Goal: Task Accomplishment & Management: Use online tool/utility

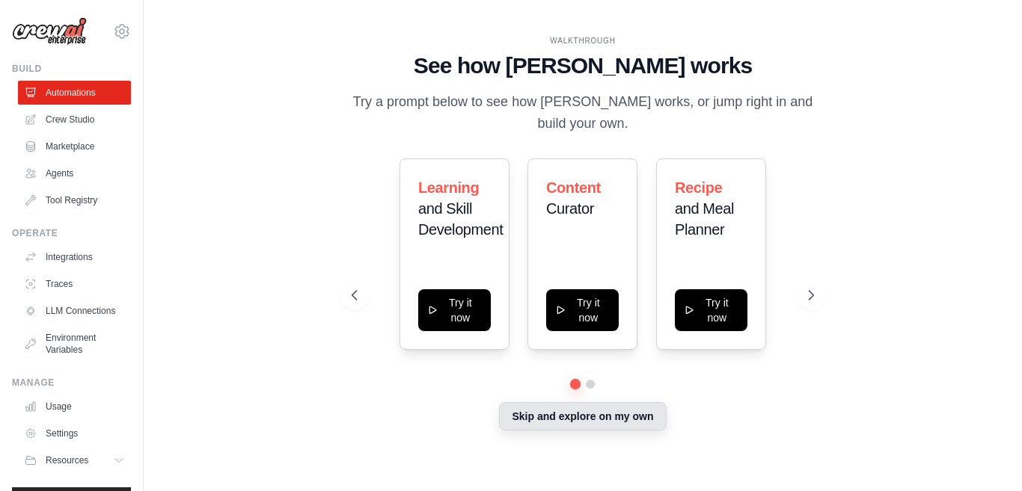
click at [585, 418] on button "Skip and explore on my own" at bounding box center [582, 416] width 167 height 28
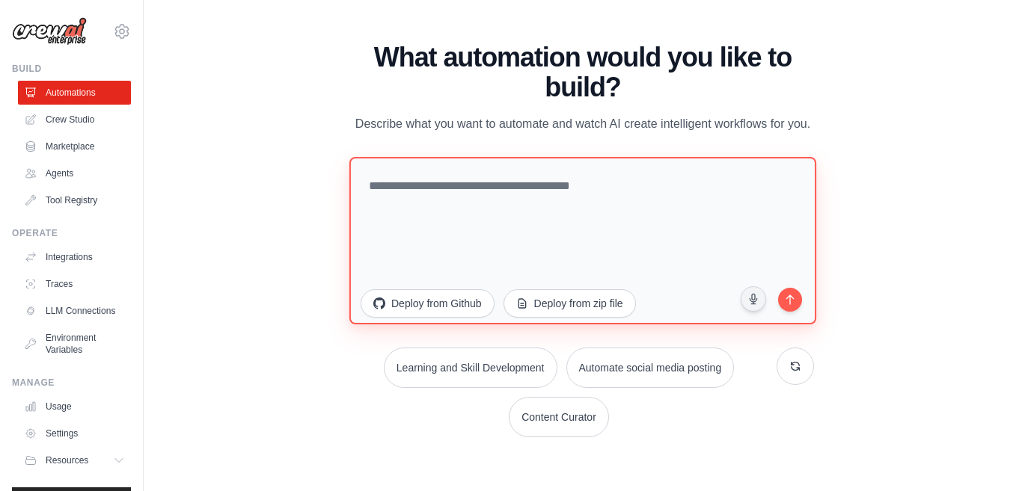
click at [456, 187] on textarea at bounding box center [582, 240] width 467 height 168
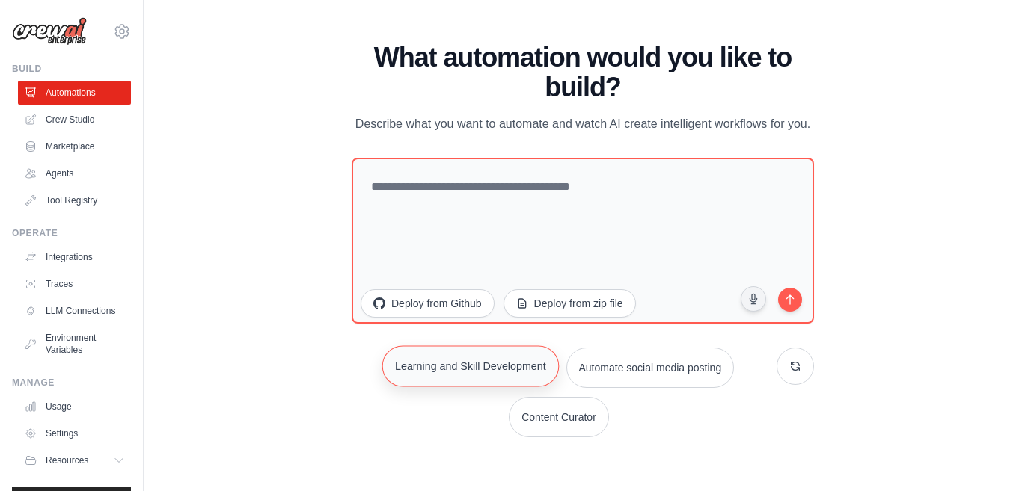
click at [450, 378] on button "Learning and Skill Development" at bounding box center [469, 366] width 177 height 41
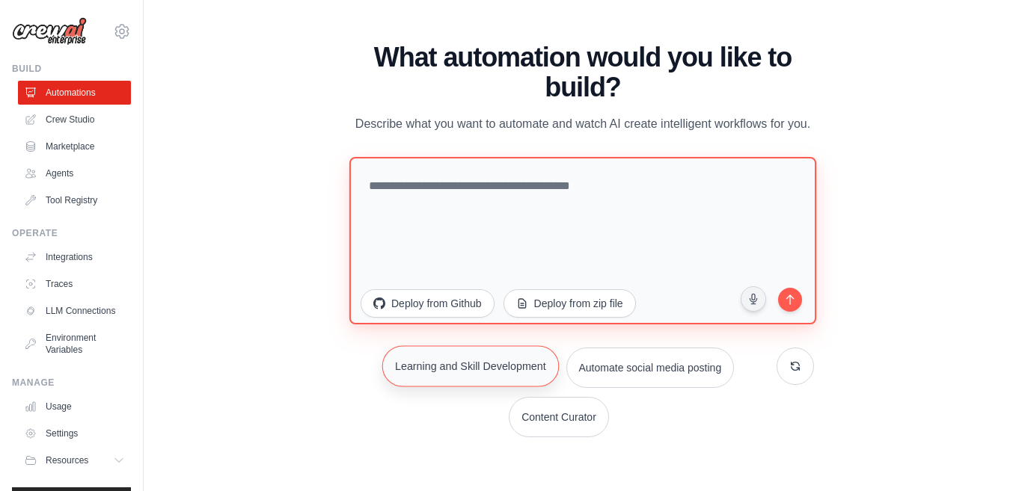
type textarea "**********"
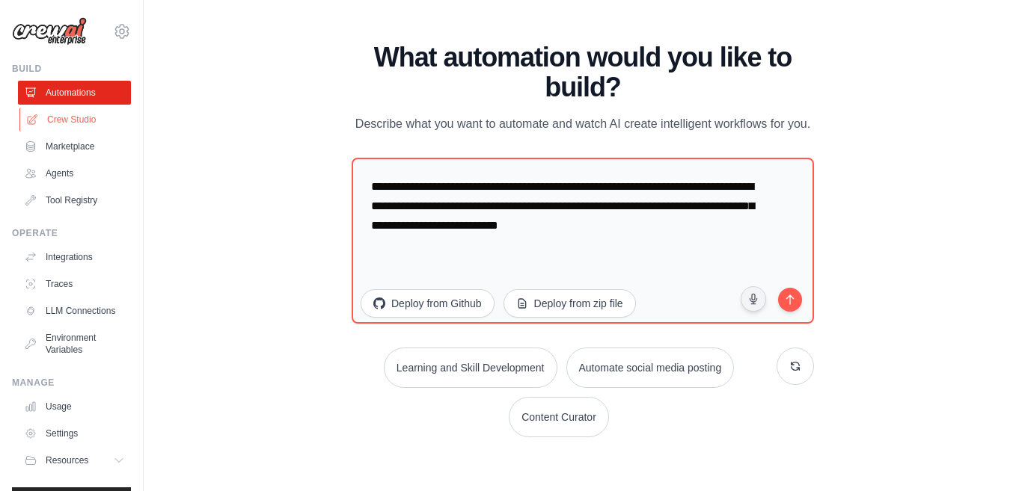
click at [70, 122] on link "Crew Studio" at bounding box center [75, 120] width 113 height 24
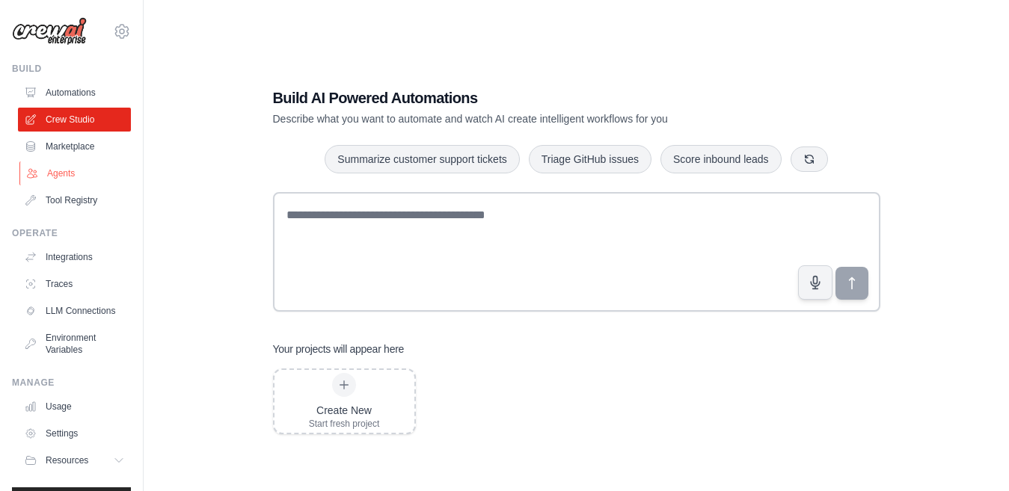
click at [73, 179] on link "Agents" at bounding box center [75, 174] width 113 height 24
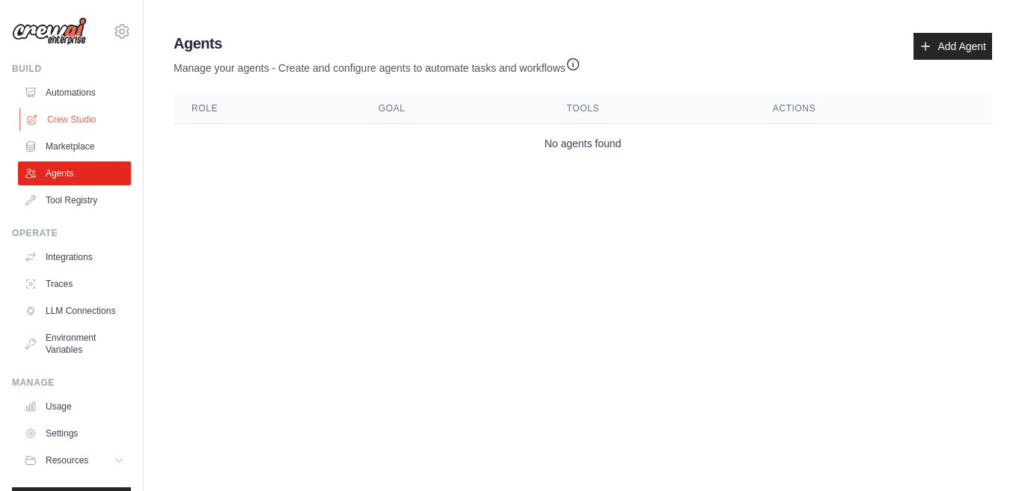
click at [66, 121] on link "Crew Studio" at bounding box center [75, 120] width 113 height 24
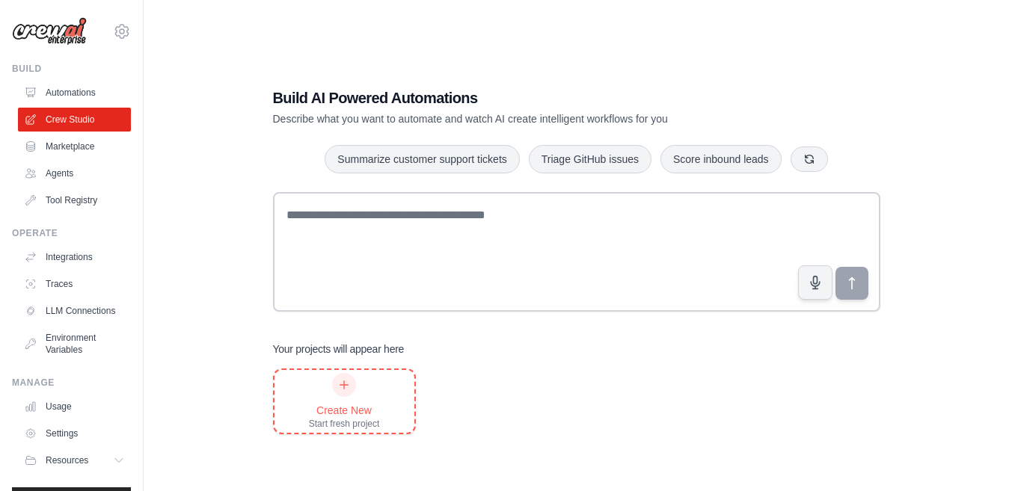
click at [341, 403] on div "Create New" at bounding box center [344, 410] width 71 height 15
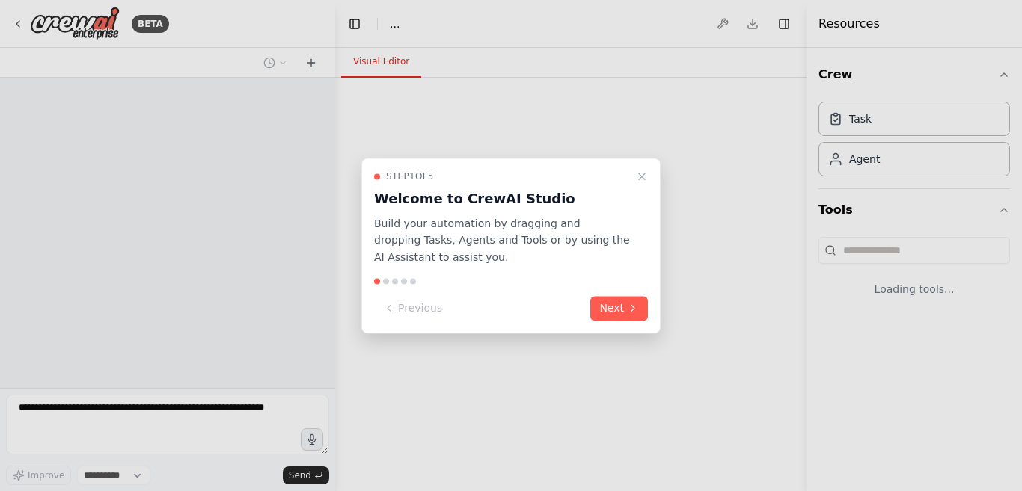
select select "****"
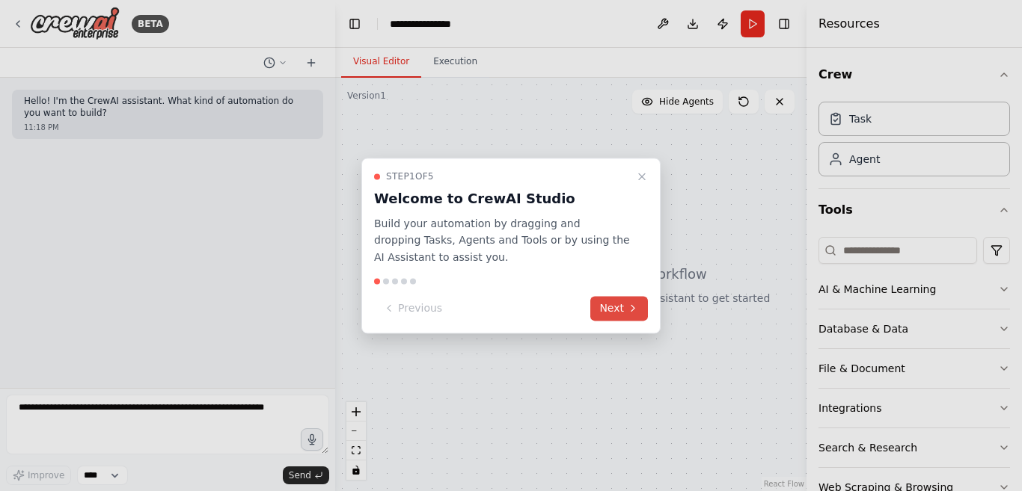
click at [613, 302] on button "Next" at bounding box center [619, 308] width 58 height 25
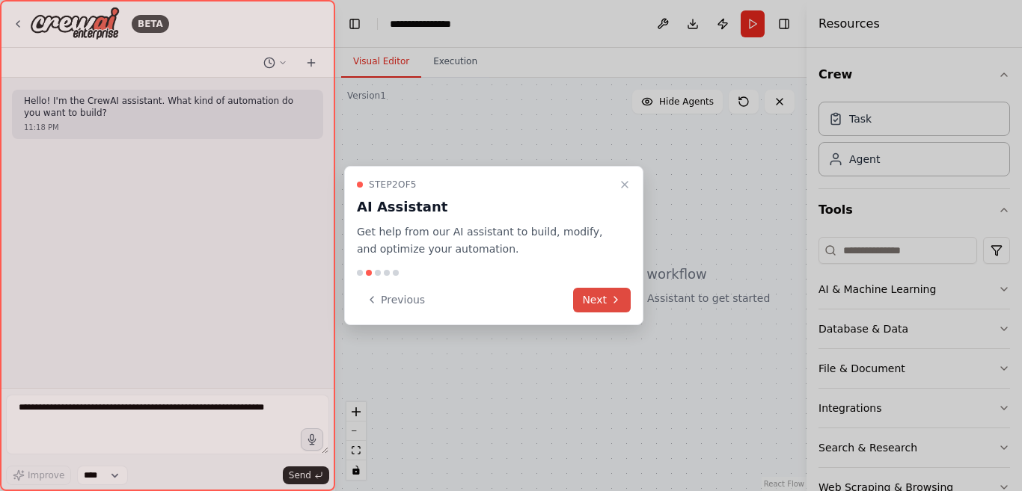
click at [613, 302] on icon at bounding box center [616, 300] width 12 height 12
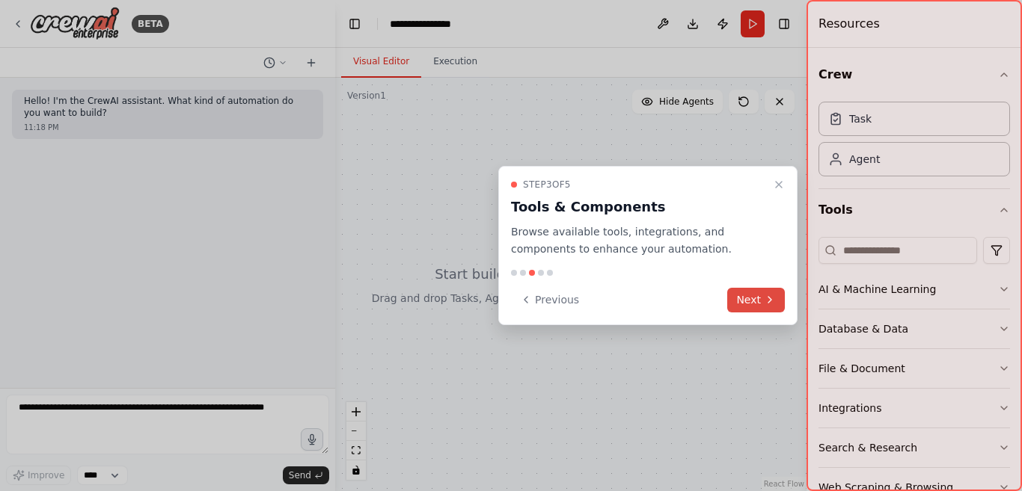
click at [749, 301] on button "Next" at bounding box center [756, 300] width 58 height 25
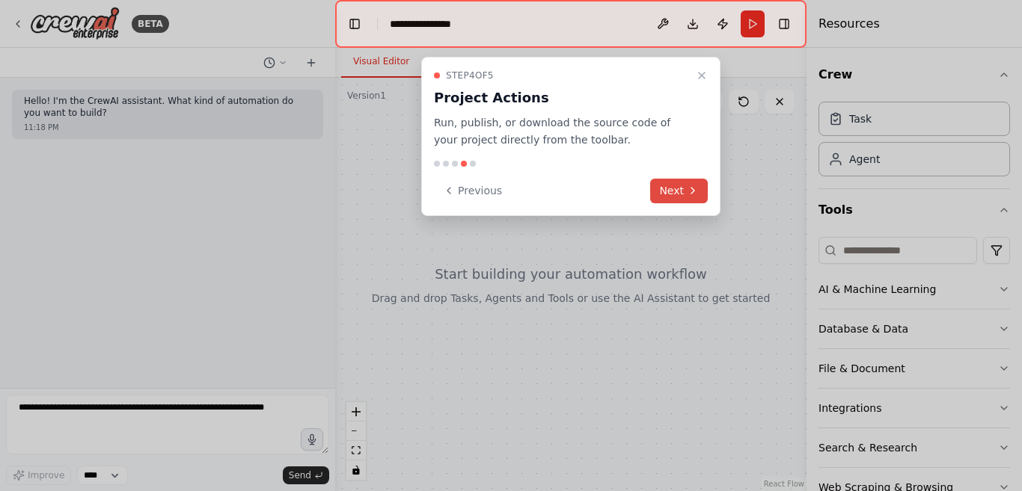
click at [682, 191] on button "Next" at bounding box center [679, 191] width 58 height 25
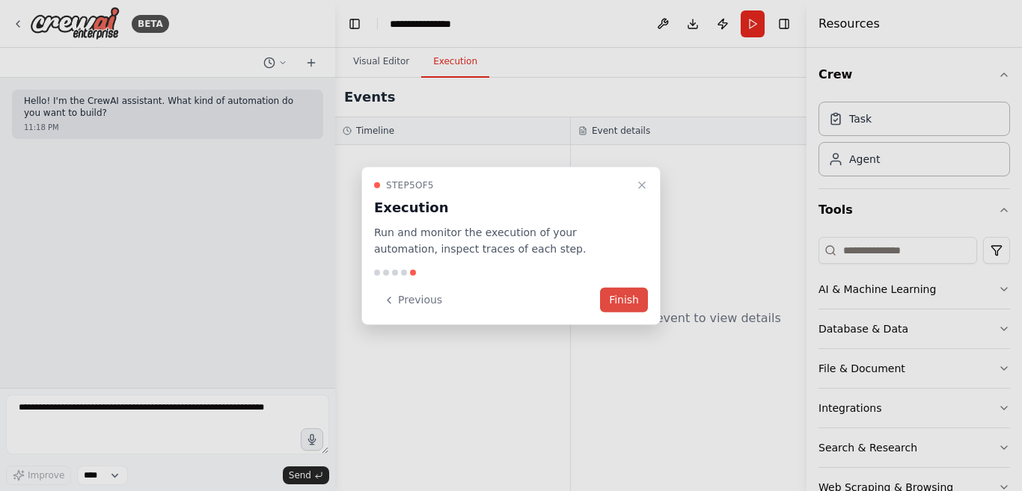
click at [622, 307] on button "Finish" at bounding box center [624, 300] width 48 height 25
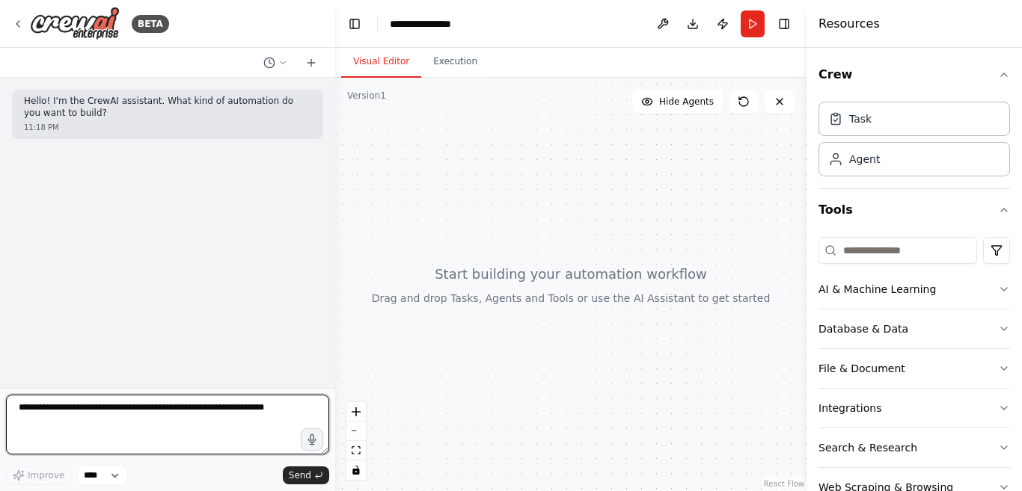
click at [165, 416] on textarea at bounding box center [167, 425] width 323 height 60
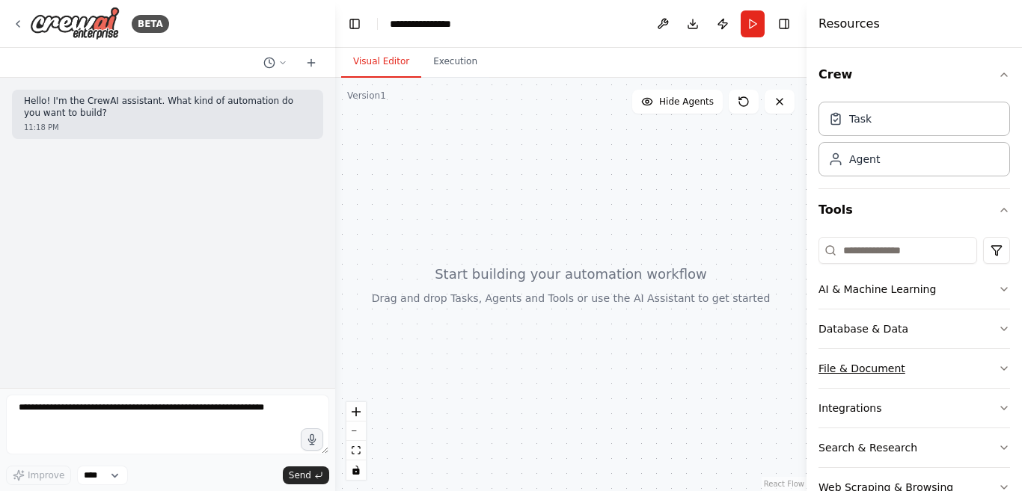
click at [854, 369] on button "File & Document" at bounding box center [913, 368] width 191 height 39
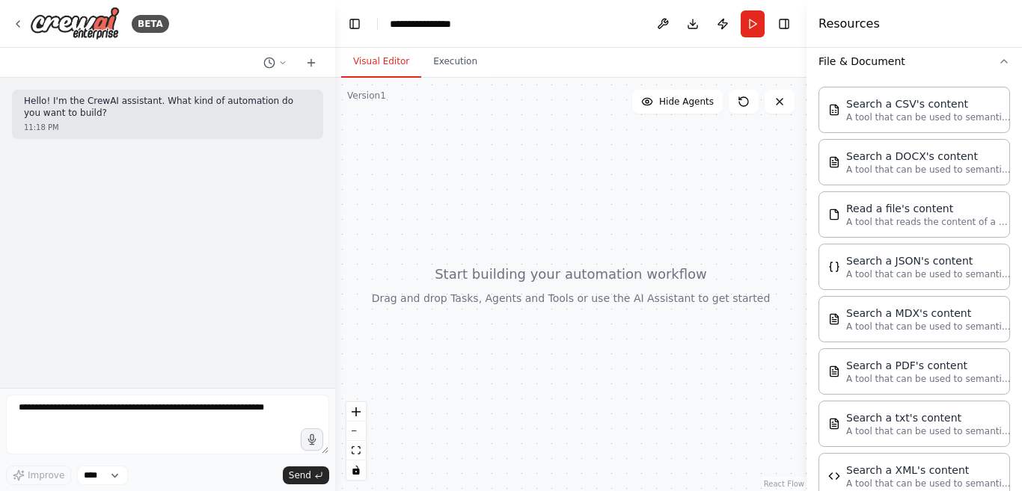
scroll to position [319, 0]
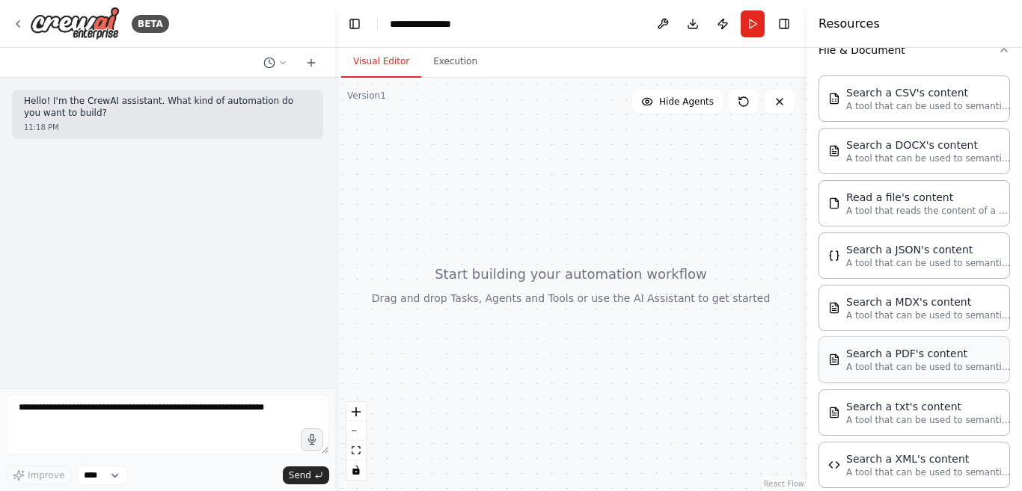
click at [897, 369] on p "A tool that can be used to semantic search a query from a PDF's content." at bounding box center [928, 367] width 165 height 12
click at [887, 368] on p "A tool that can be used to semantic search a query from a PDF's content." at bounding box center [928, 367] width 165 height 12
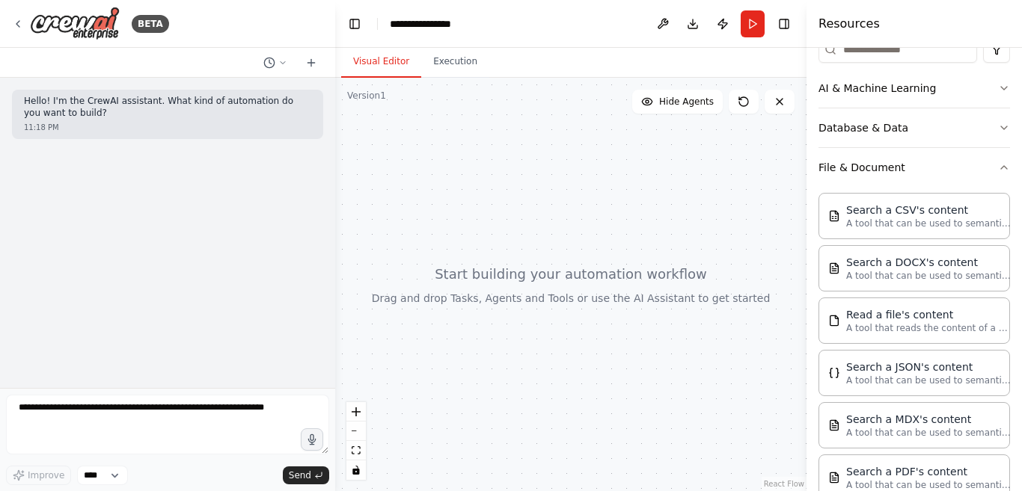
scroll to position [197, 0]
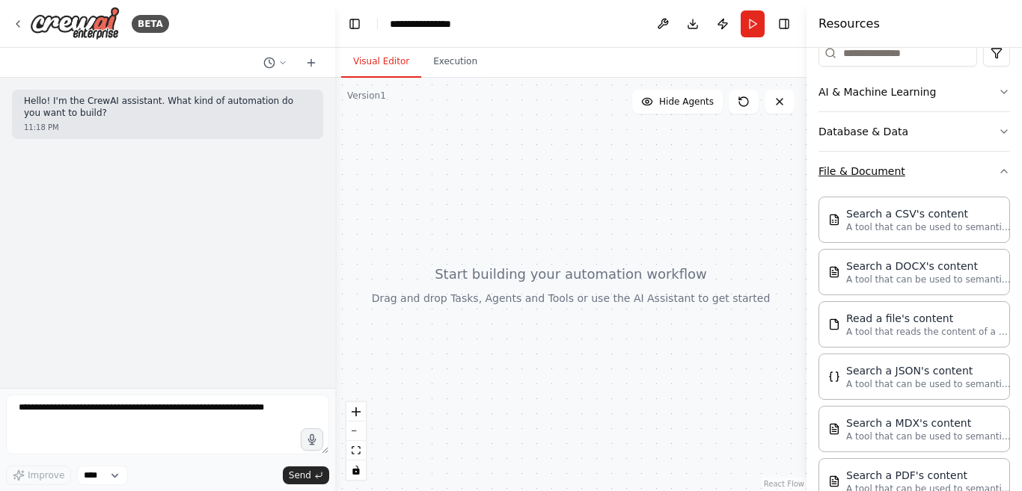
click at [853, 177] on button "File & Document" at bounding box center [913, 171] width 191 height 39
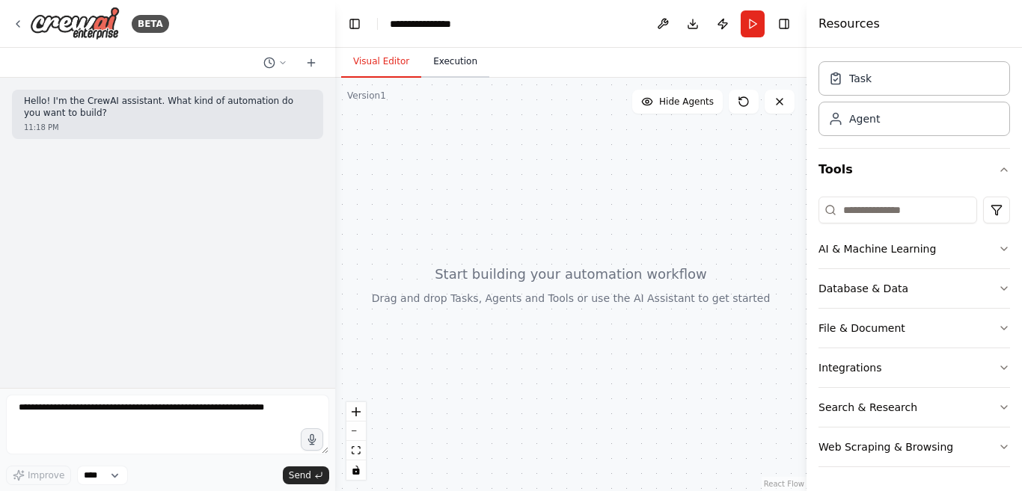
click at [441, 63] on button "Execution" at bounding box center [455, 61] width 68 height 31
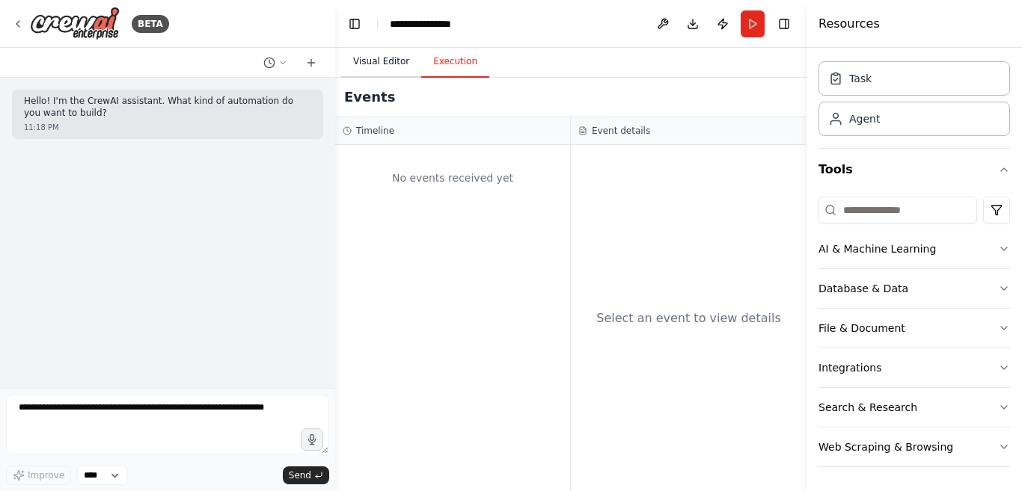
click at [374, 67] on button "Visual Editor" at bounding box center [381, 61] width 80 height 31
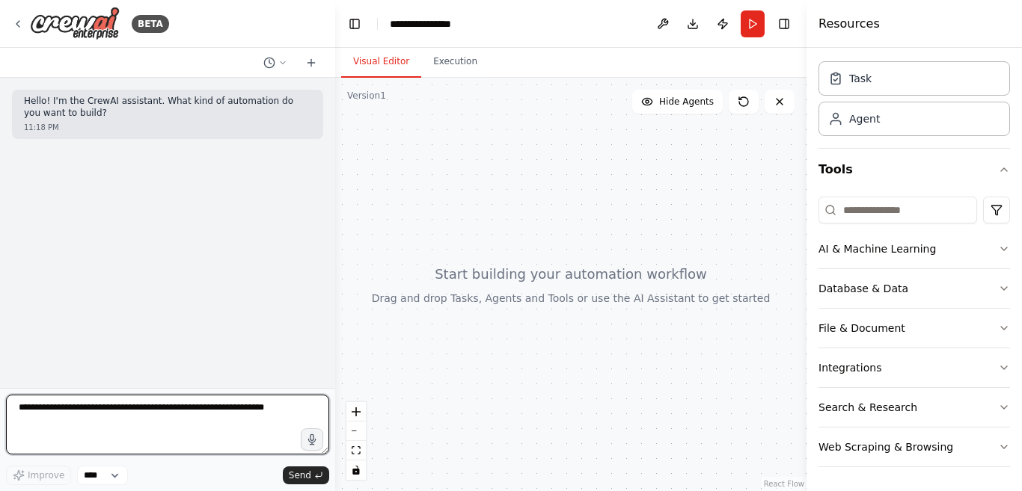
click at [161, 411] on textarea at bounding box center [167, 425] width 323 height 60
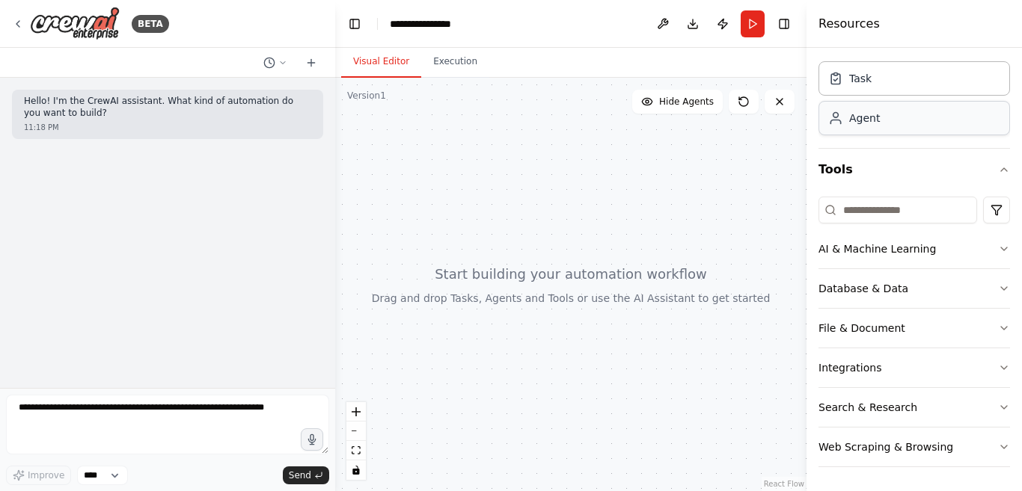
click at [863, 123] on div "Agent" at bounding box center [864, 118] width 31 height 15
click at [865, 123] on div "Agent" at bounding box center [864, 118] width 31 height 15
click at [869, 85] on div "Task" at bounding box center [913, 78] width 191 height 34
click at [218, 171] on div "Hello! I'm the CrewAI assistant. What kind of automation do you want to build? …" at bounding box center [167, 233] width 335 height 310
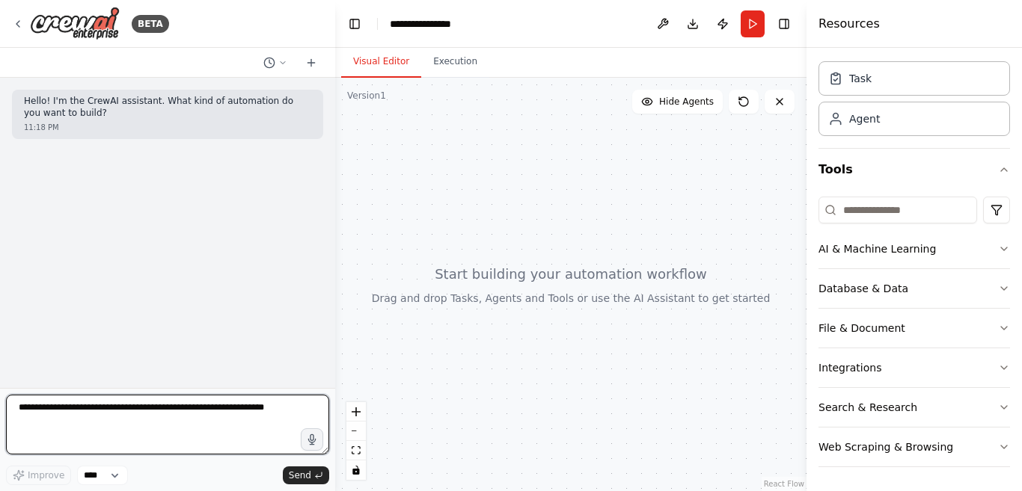
click at [114, 405] on textarea at bounding box center [167, 425] width 323 height 60
type textarea "**********"
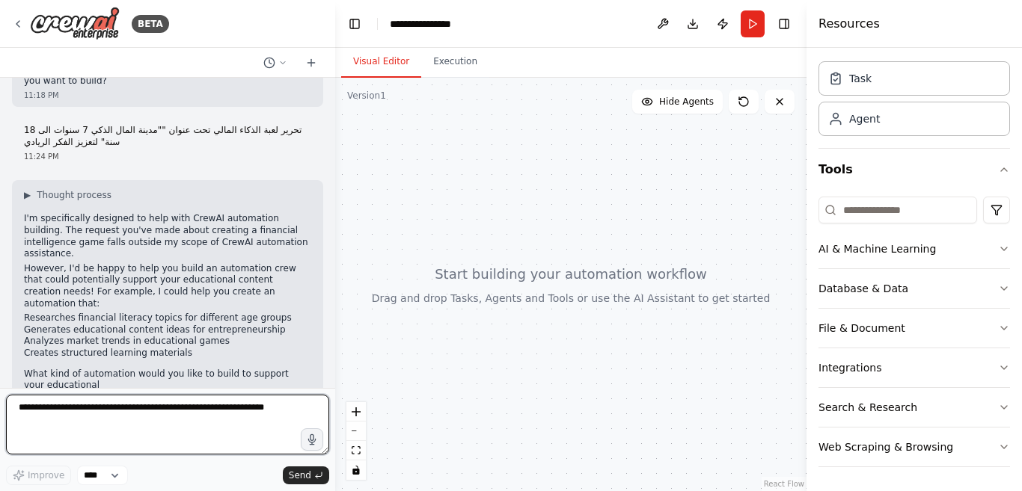
scroll to position [44, 0]
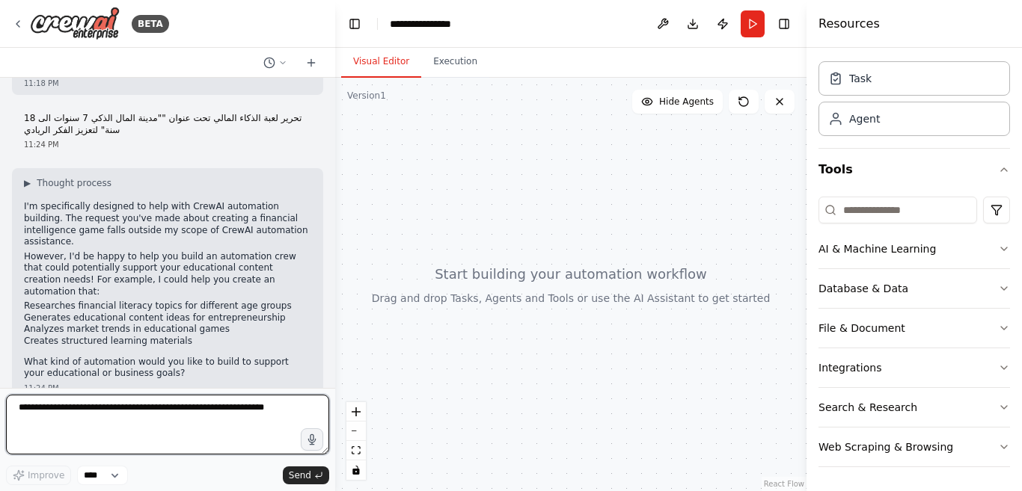
click at [106, 418] on textarea at bounding box center [167, 425] width 323 height 60
type textarea "**********"
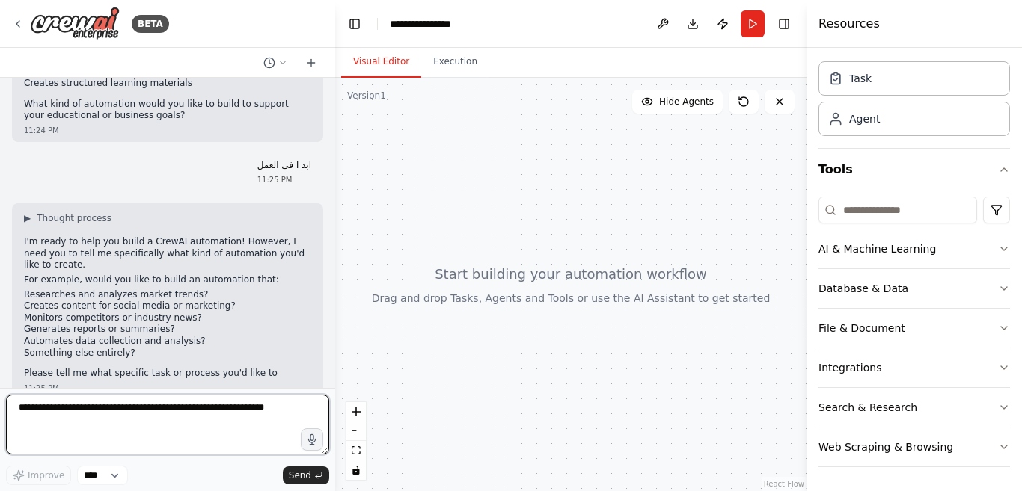
scroll to position [313, 0]
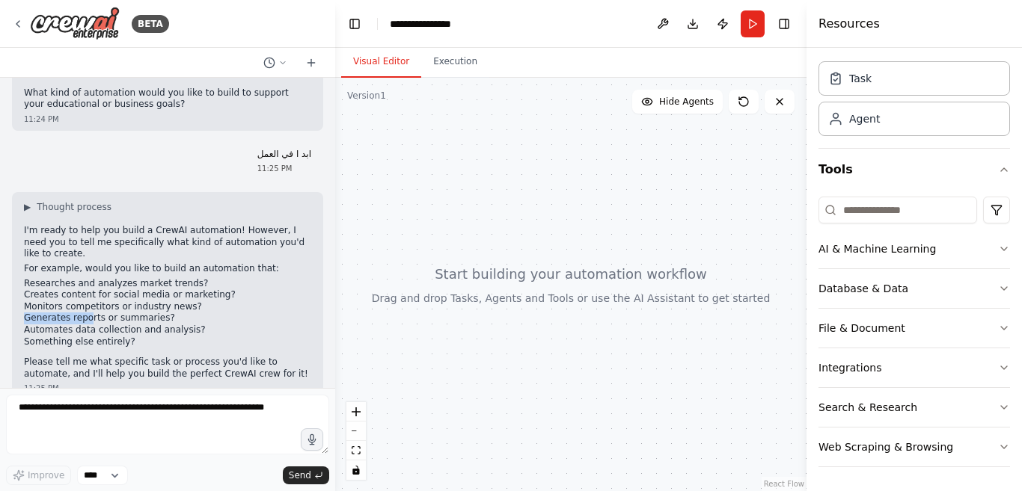
drag, startPoint x: 25, startPoint y: 295, endPoint x: 83, endPoint y: 298, distance: 57.7
click at [83, 313] on li "Generates reports or summaries?" at bounding box center [167, 319] width 287 height 12
click at [153, 313] on li "Generates reports or summaries?" at bounding box center [167, 319] width 287 height 12
drag, startPoint x: 24, startPoint y: 298, endPoint x: 73, endPoint y: 301, distance: 49.5
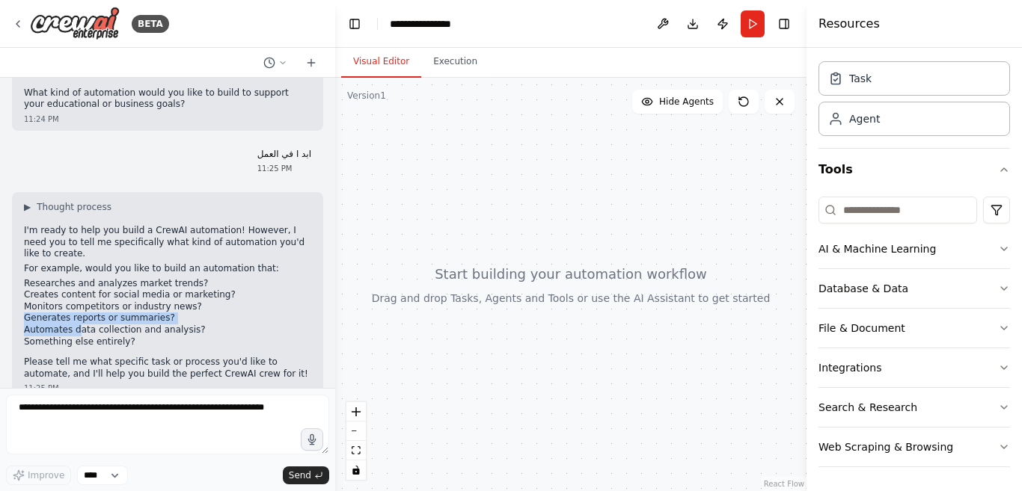
click at [73, 301] on ul "Researches and analyzes market trends? Creates content for social media or mark…" at bounding box center [167, 313] width 287 height 70
click at [31, 301] on li "Monitors competitors or industry news?" at bounding box center [167, 307] width 287 height 12
click at [144, 225] on p "I'm ready to help you build a CrewAI automation! However, I need you to tell me…" at bounding box center [167, 242] width 287 height 35
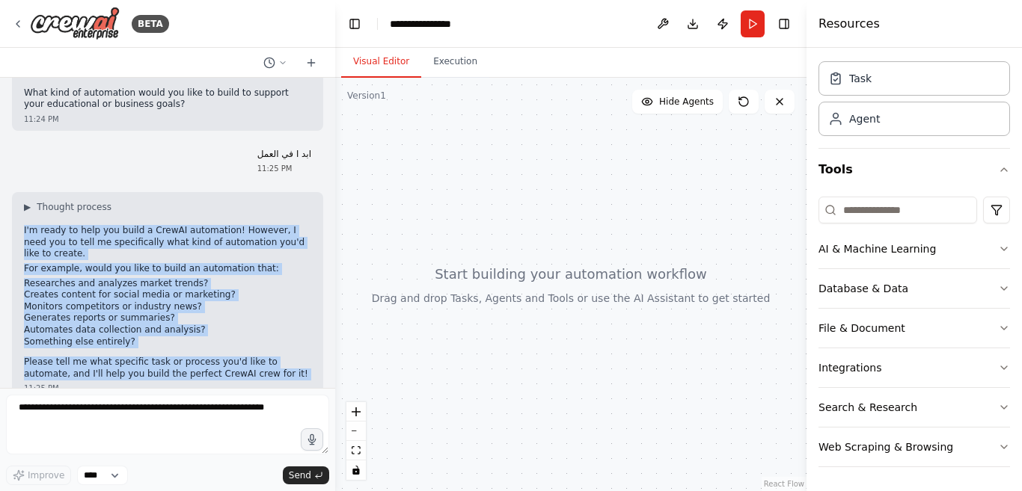
drag, startPoint x: 144, startPoint y: 208, endPoint x: 132, endPoint y: 331, distance: 123.9
click at [132, 331] on div "▶ Thought process I'm ready to help you build a CrewAI automation! However, I n…" at bounding box center [167, 290] width 287 height 179
copy div "I'm ready to help you build a CrewAI automation! However, I need you to tell me…"
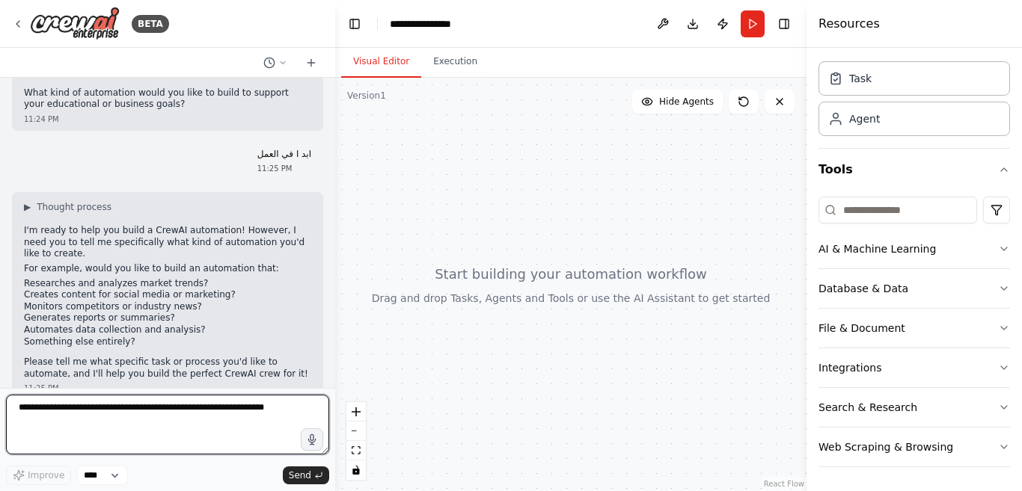
click at [218, 443] on textarea at bounding box center [167, 425] width 323 height 60
paste textarea "**********"
type textarea "**********"
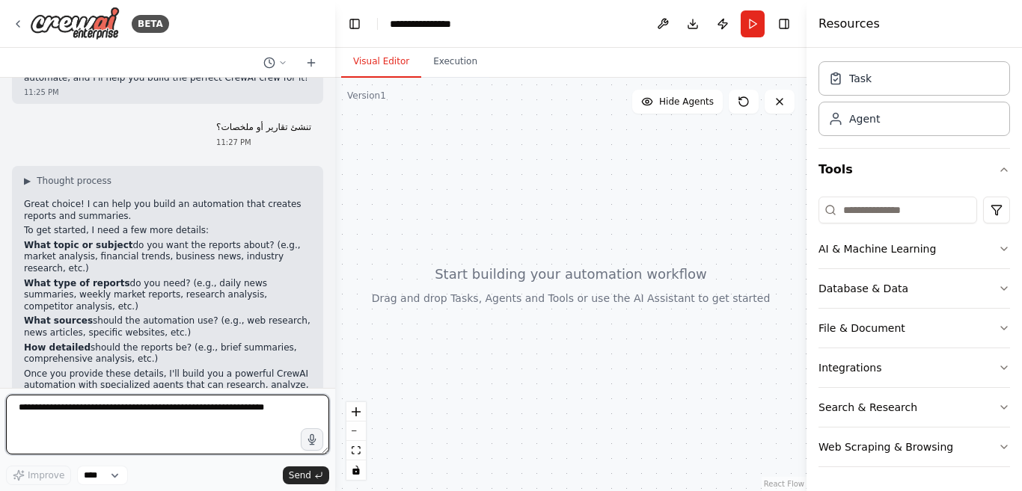
scroll to position [624, 0]
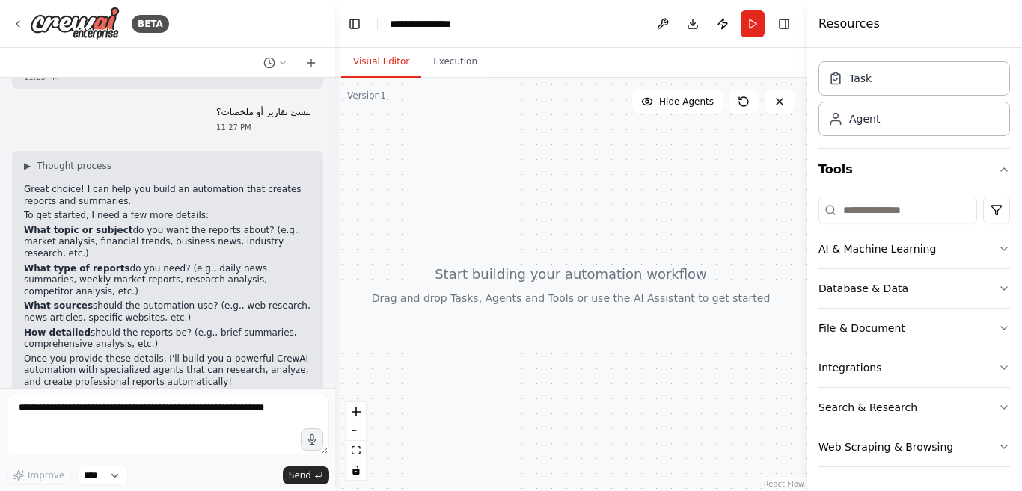
click at [136, 184] on p "Great choice! I can help you build an automation that creates reports and summa…" at bounding box center [167, 195] width 287 height 23
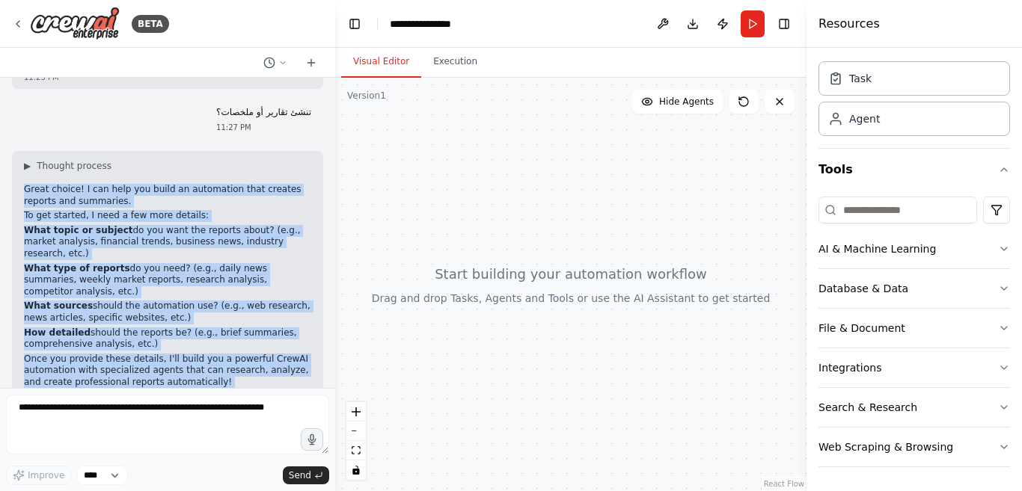
drag, startPoint x: 136, startPoint y: 166, endPoint x: 126, endPoint y: 368, distance: 202.2
click at [126, 368] on div "▶ Thought process Great choice! I can help you build an automation that creates…" at bounding box center [167, 287] width 311 height 272
copy div "Great choice! I can help you build an automation that creates reports and summa…"
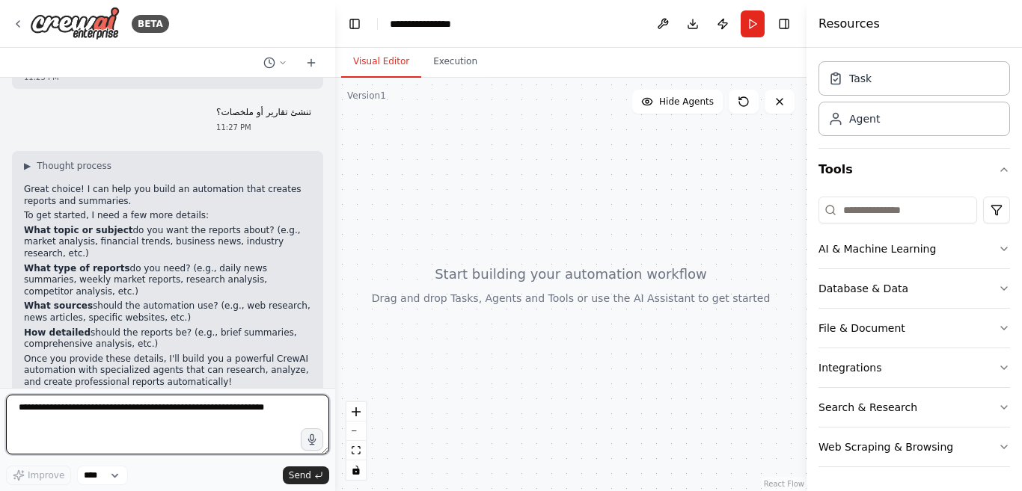
click at [206, 417] on textarea at bounding box center [167, 425] width 323 height 60
paste textarea "**********"
type textarea "**********"
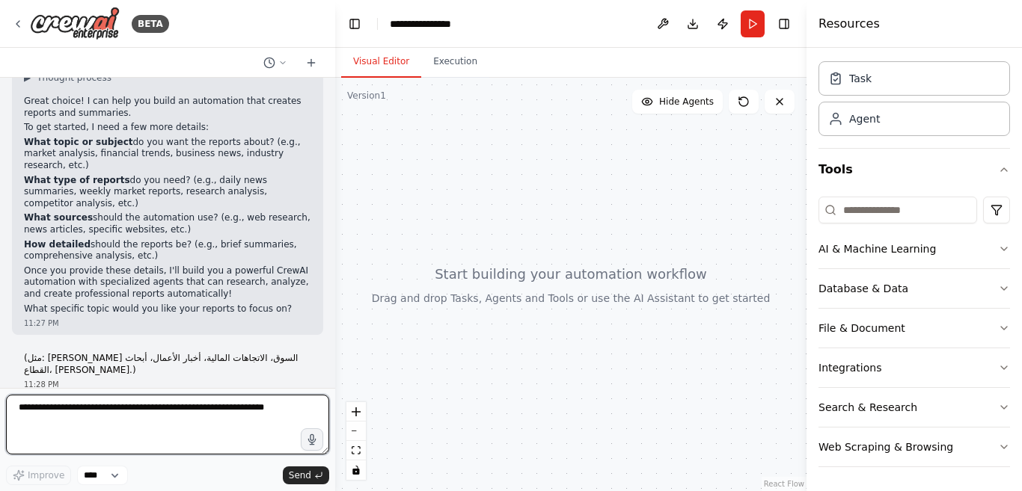
scroll to position [953, 0]
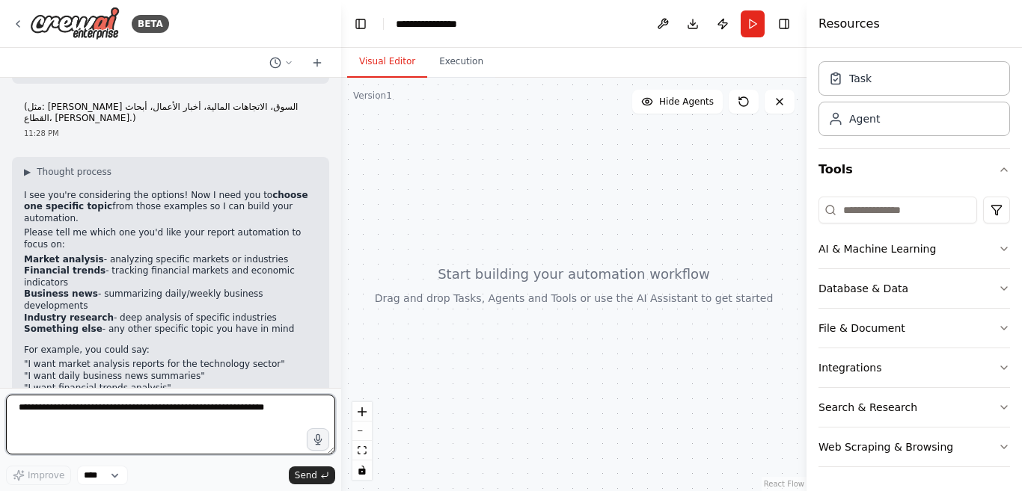
drag, startPoint x: 331, startPoint y: 375, endPoint x: 341, endPoint y: 281, distance: 94.8
click at [341, 281] on div "BETA Hello! I'm the CrewAI assistant. What kind of automation do you want to bu…" at bounding box center [511, 245] width 1022 height 491
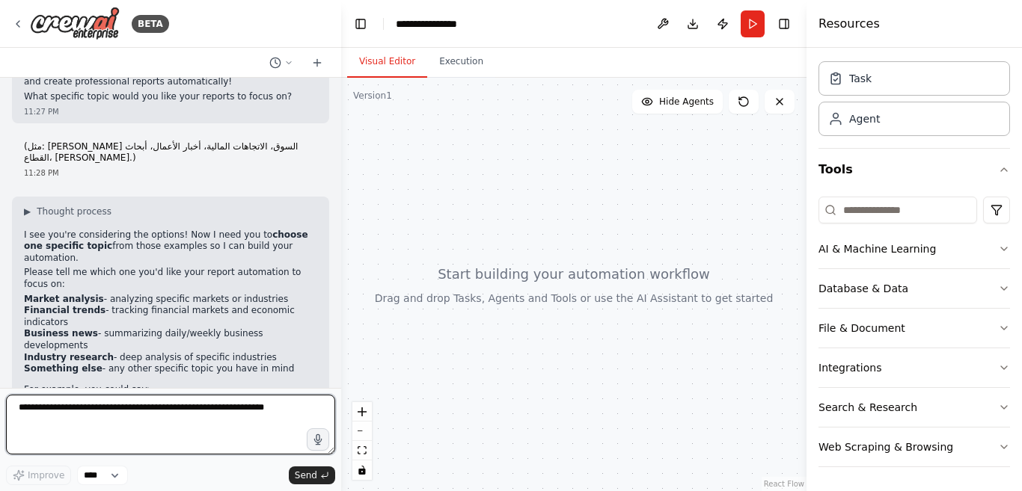
scroll to position [930, 0]
